Goal: Information Seeking & Learning: Learn about a topic

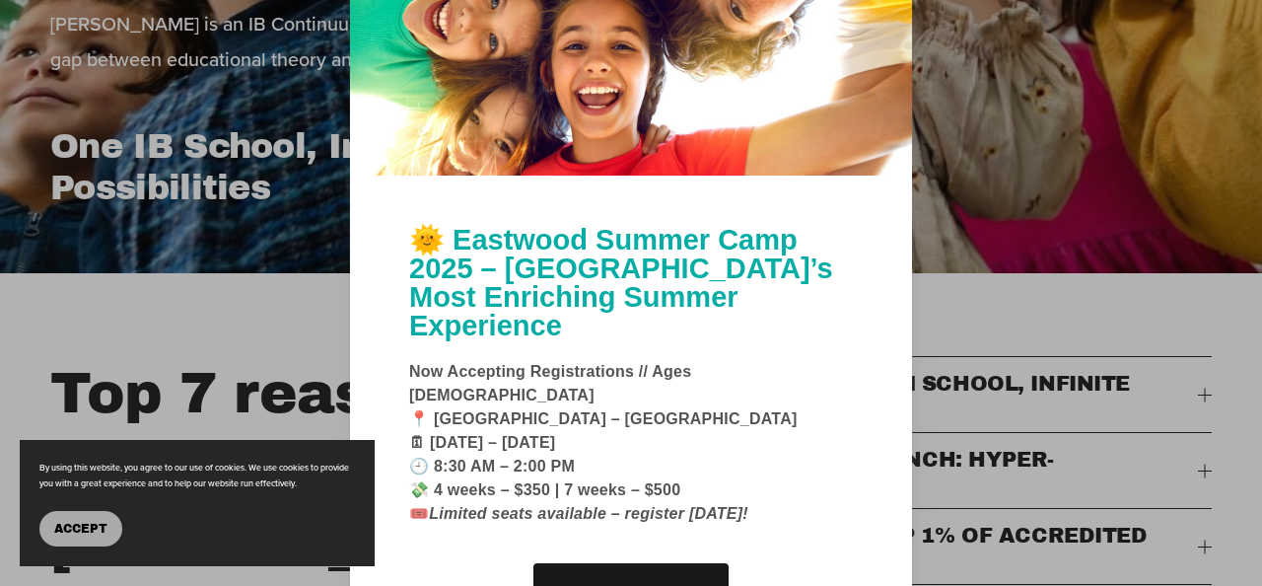
scroll to position [477, 0]
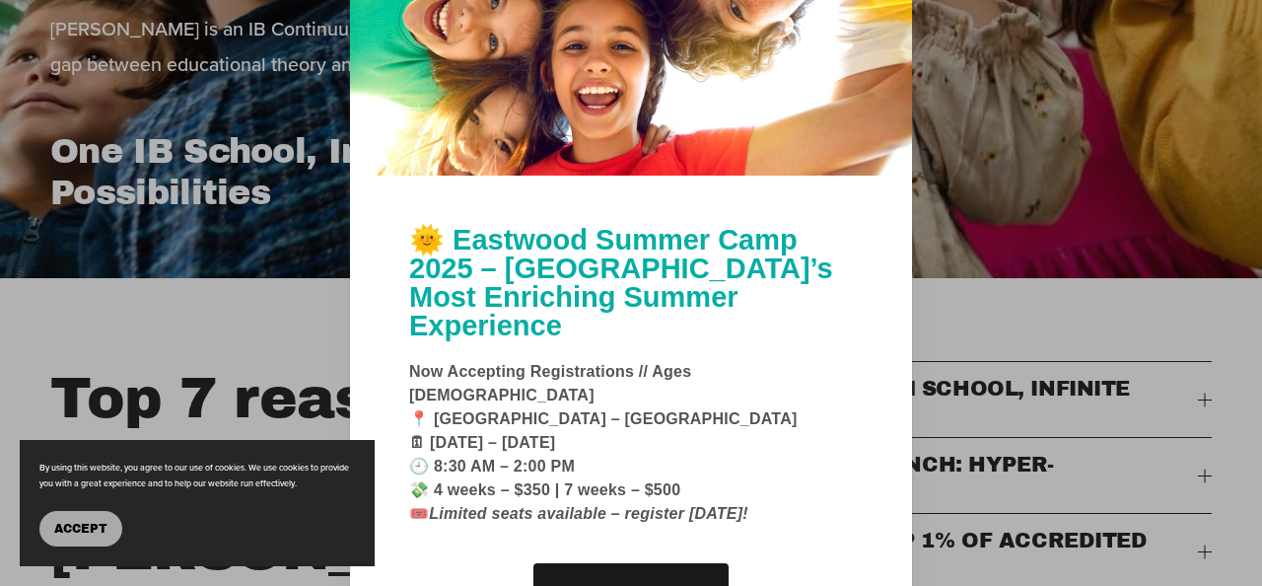
click at [92, 523] on span "Accept" at bounding box center [80, 529] width 53 height 14
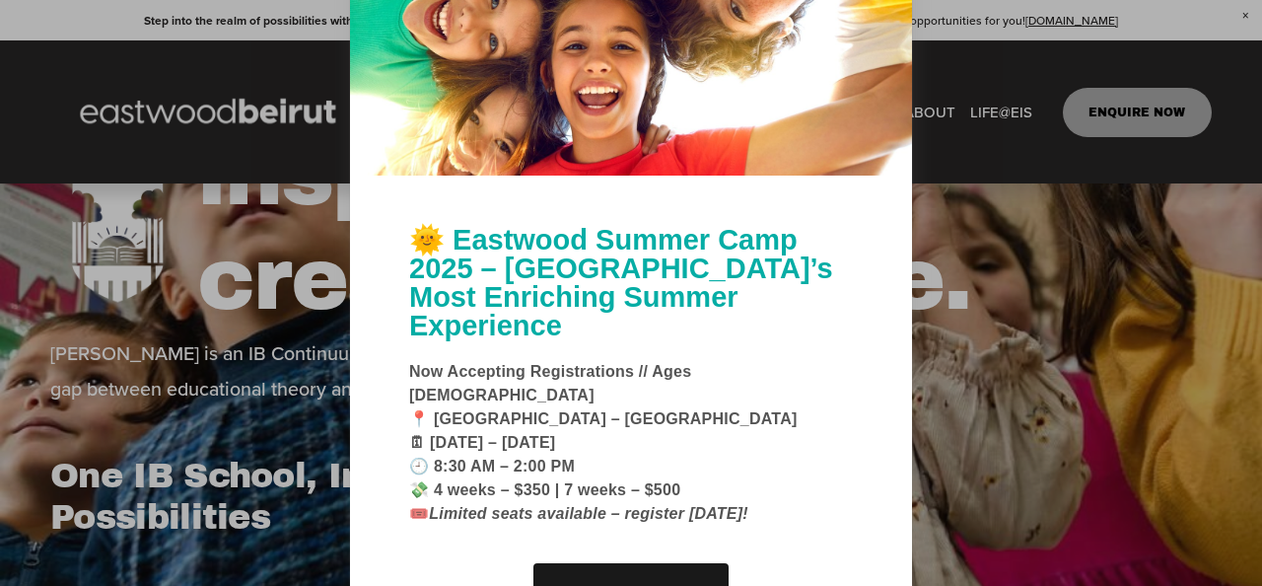
scroll to position [0, 0]
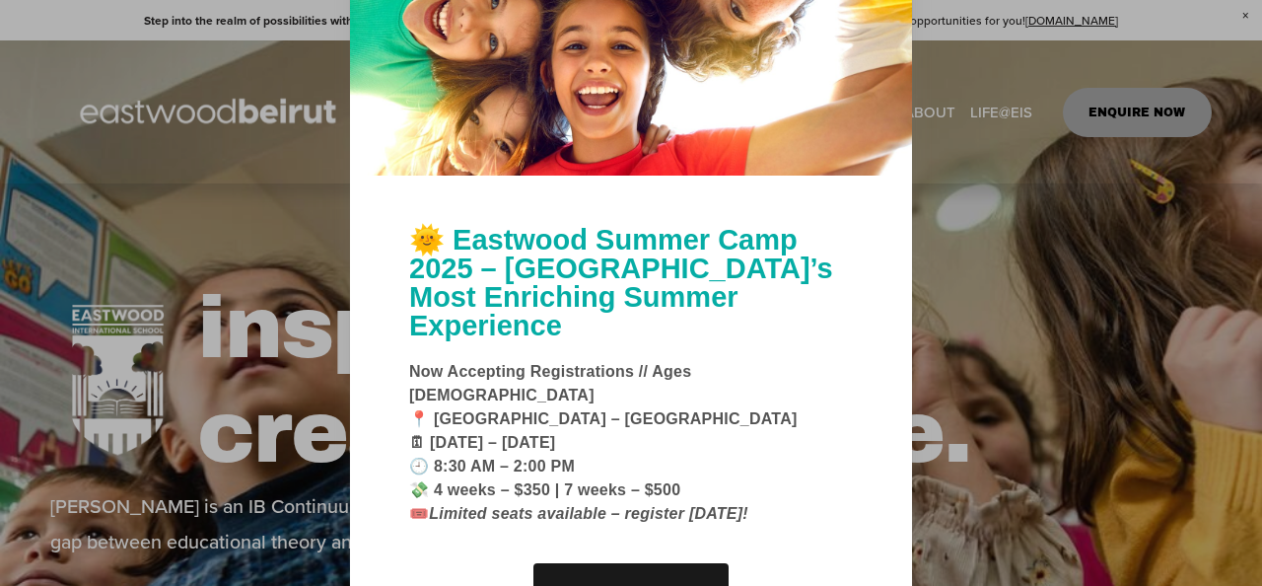
click at [1247, 17] on div at bounding box center [631, 293] width 1262 height 586
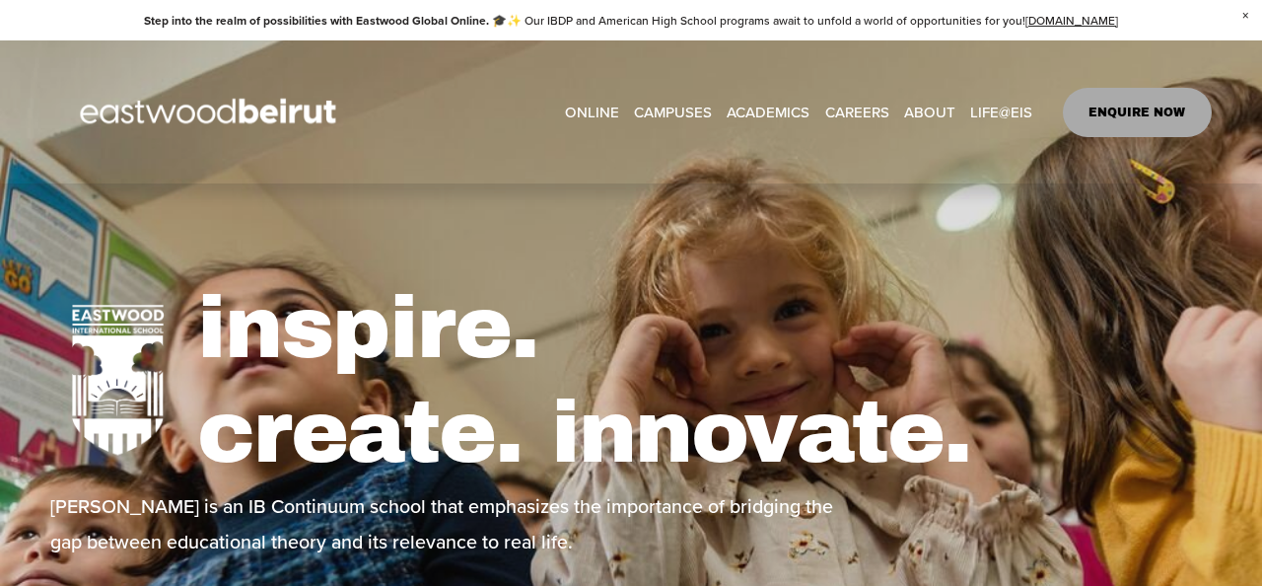
click at [0, 0] on span "Tuition & Financial Aid" at bounding box center [0, 0] width 0 height 0
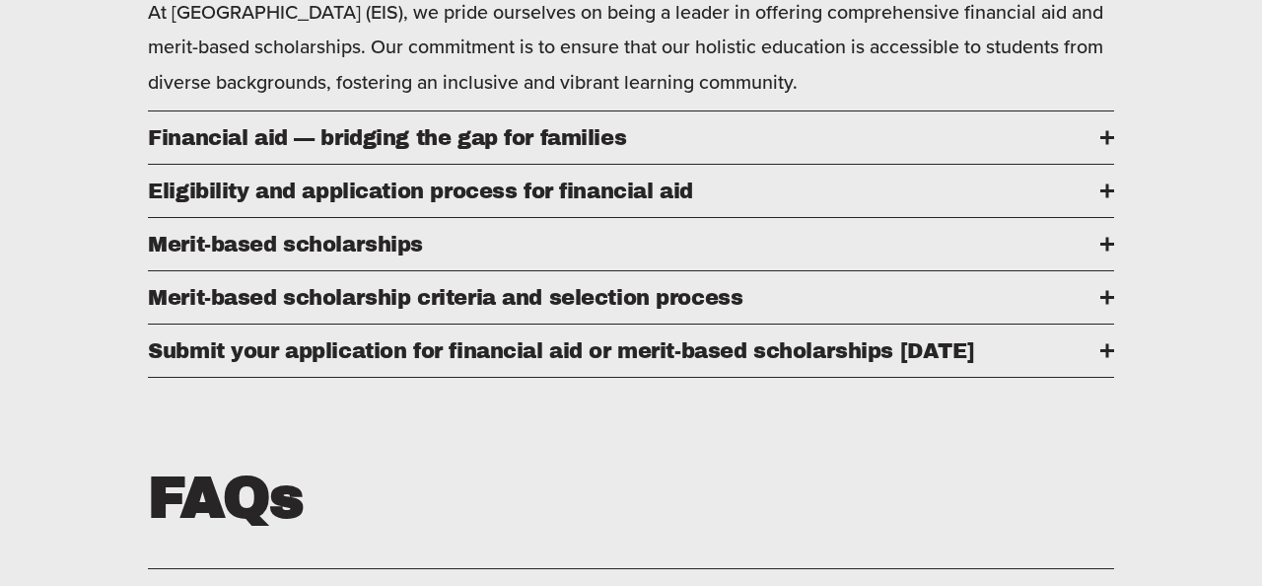
scroll to position [1046, 0]
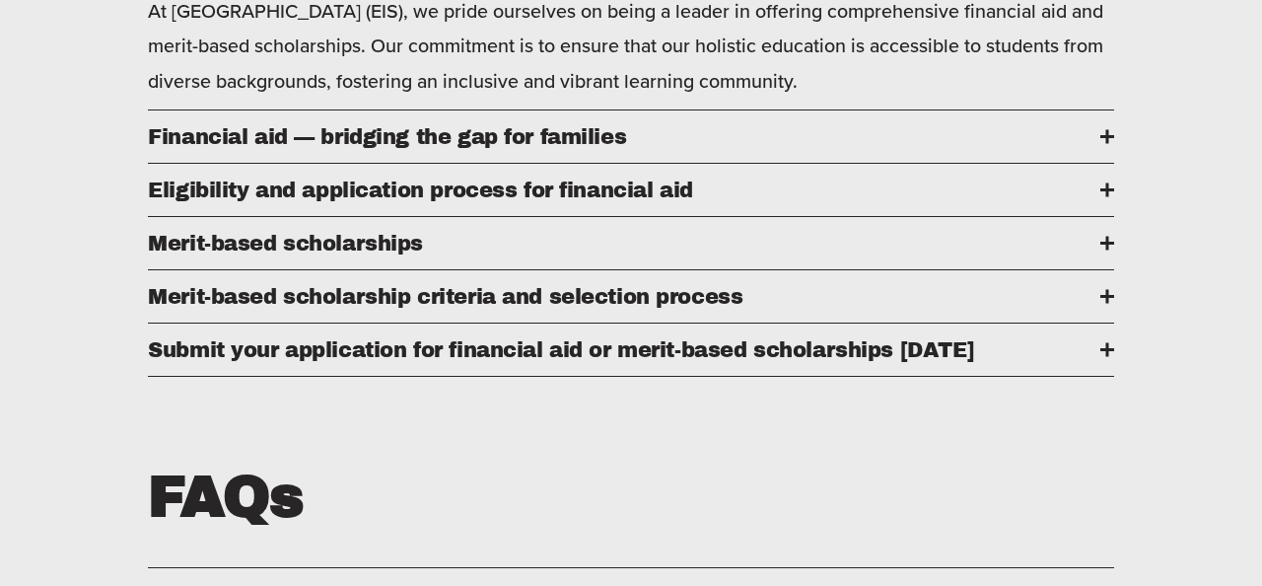
click at [653, 132] on span "Financial aid — bridging the gap for families" at bounding box center [624, 136] width 953 height 23
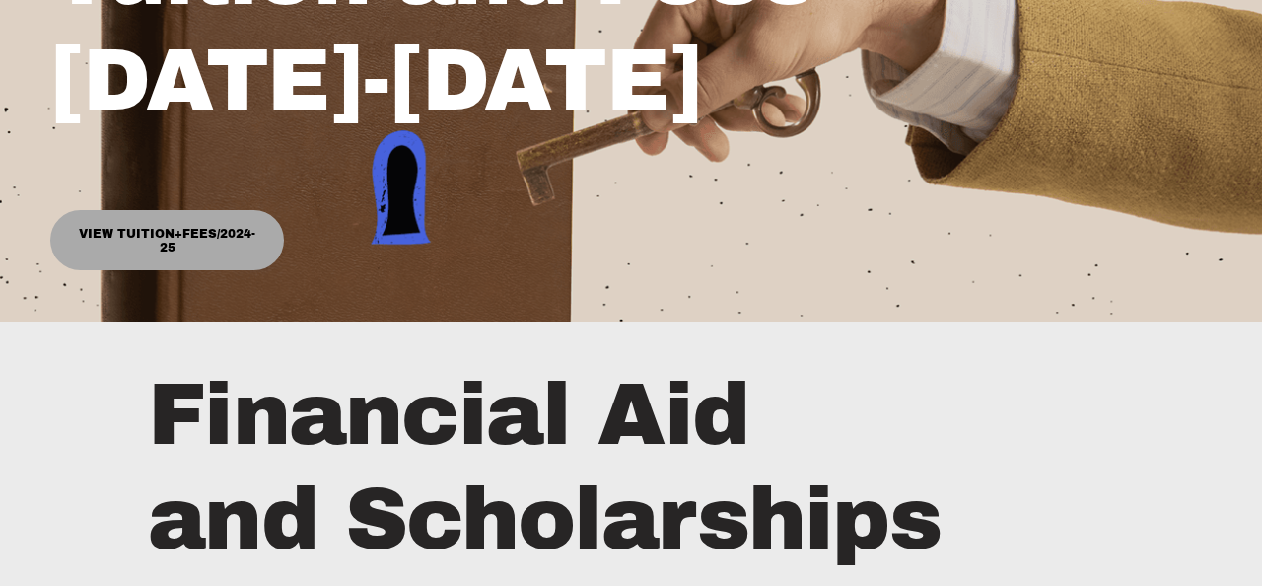
scroll to position [441, 0]
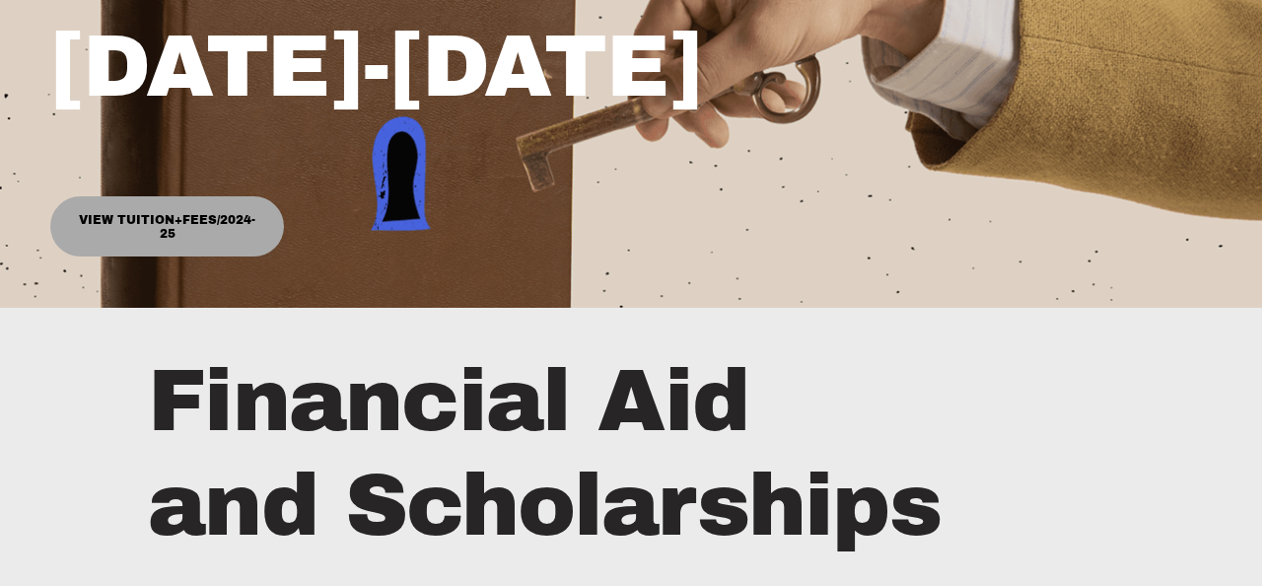
click at [197, 220] on link "View Tuition+Fees/2024-25" at bounding box center [167, 226] width 234 height 61
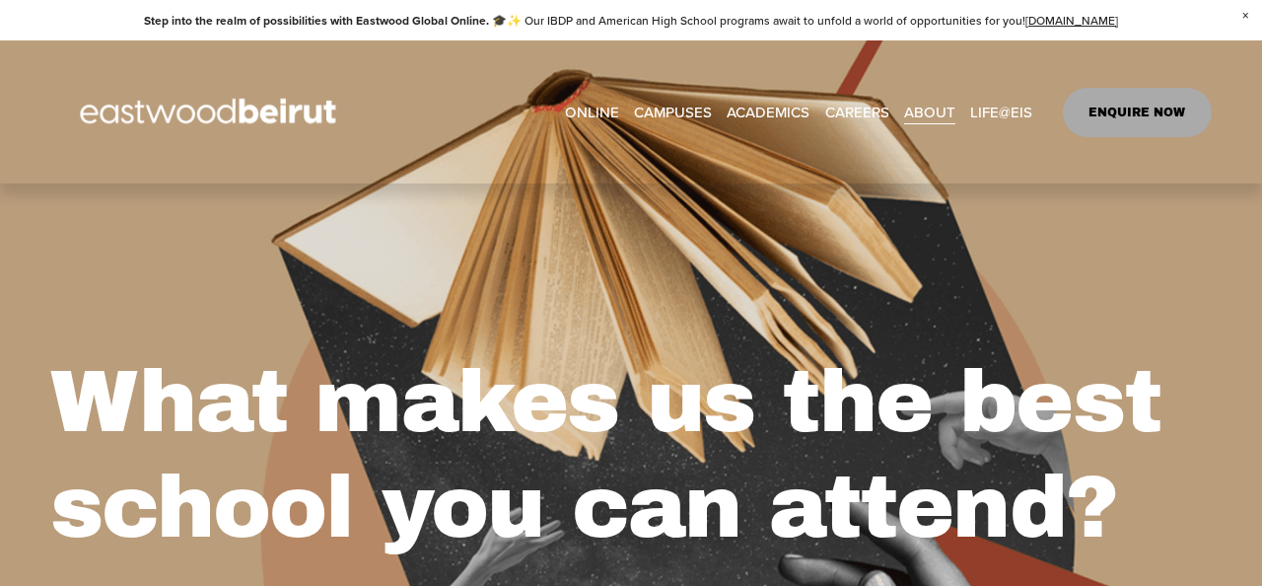
click at [0, 0] on span "[GEOGRAPHIC_DATA]" at bounding box center [0, 0] width 0 height 0
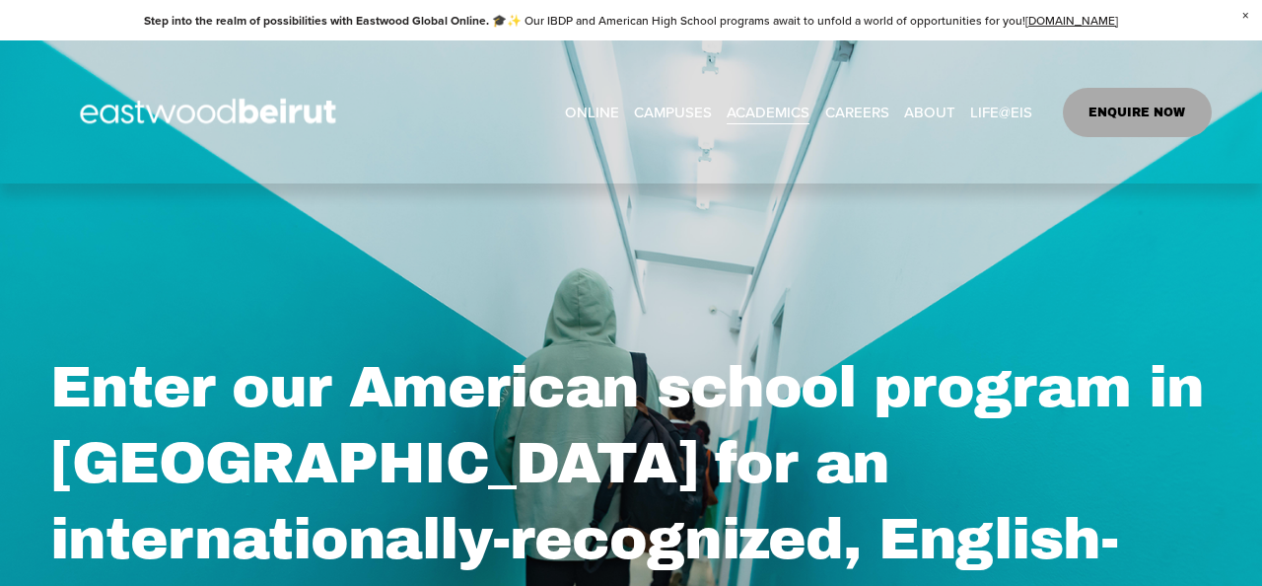
click at [0, 0] on span "Tuition & Financial Aid" at bounding box center [0, 0] width 0 height 0
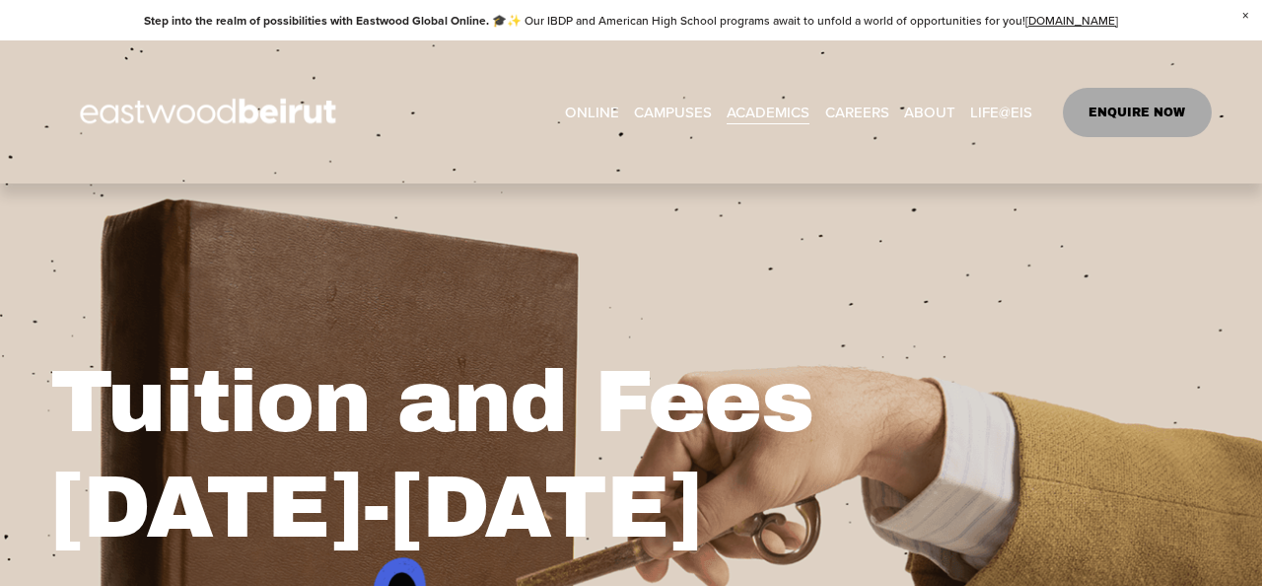
scroll to position [313, 0]
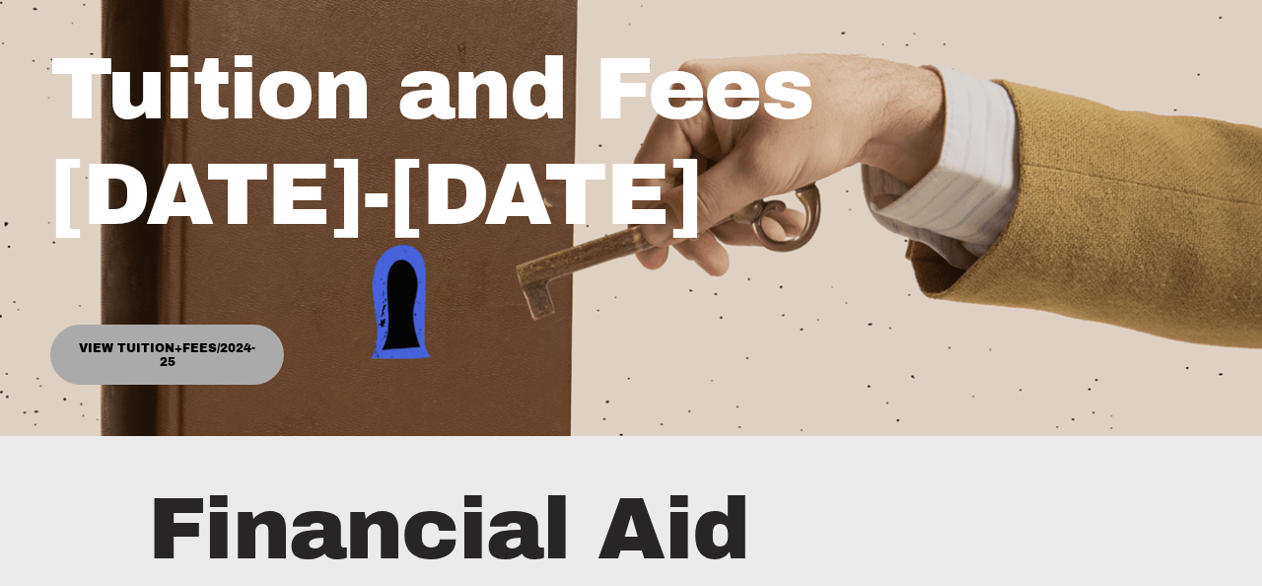
click at [171, 345] on link "View Tuition+Fees/2024-25" at bounding box center [167, 354] width 234 height 61
